Goal: Find specific page/section: Find specific page/section

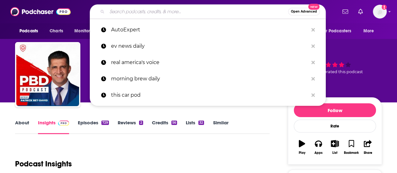
type input "[PERSON_NAME] 9:53 PM Time For Pet Questions With Dr. Matt"
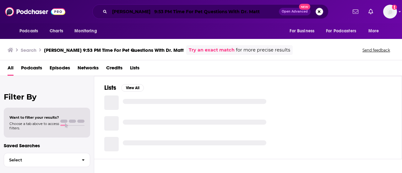
click at [146, 12] on input "[PERSON_NAME] 9:53 PM Time For Pet Questions With Dr. Matt" at bounding box center [194, 12] width 169 height 10
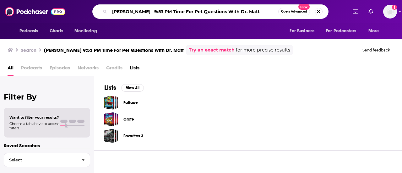
click at [180, 12] on input "[PERSON_NAME] 9:53 PM Time For Pet Questions With Dr. Matt" at bounding box center [194, 12] width 169 height 10
drag, startPoint x: 173, startPoint y: 12, endPoint x: 48, endPoint y: 18, distance: 124.9
click at [67, 10] on div "Podcasts Charts Monitoring [PERSON_NAME] 9:53 PM Time For Pet Questions With Dr…" at bounding box center [201, 11] width 402 height 23
type input "Time For Pet Questions With Dr. Matt"
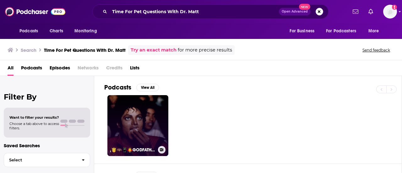
click at [153, 113] on link ",🤴🦇📱🧛‍♂️GODFATHER [PERSON_NAME]® 1993|1|13. 💼💵" at bounding box center [137, 125] width 61 height 61
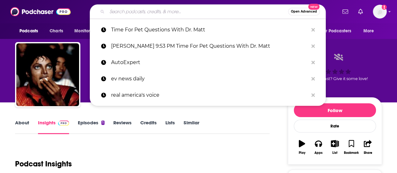
click at [117, 10] on input "Search podcasts, credits, & more..." at bounding box center [197, 12] width 181 height 10
paste input "The [PERSON_NAME] Radio Network"
type input "The [PERSON_NAME] Radio Network"
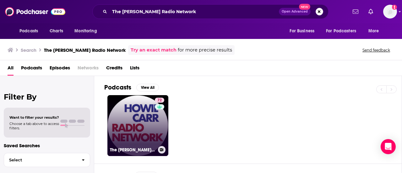
click at [135, 120] on link "72 The [PERSON_NAME] Radio Network" at bounding box center [137, 125] width 61 height 61
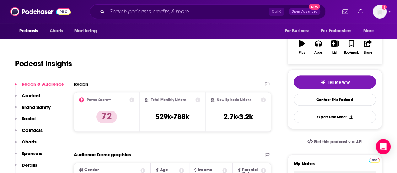
scroll to position [94, 0]
